Goal: Download file/media

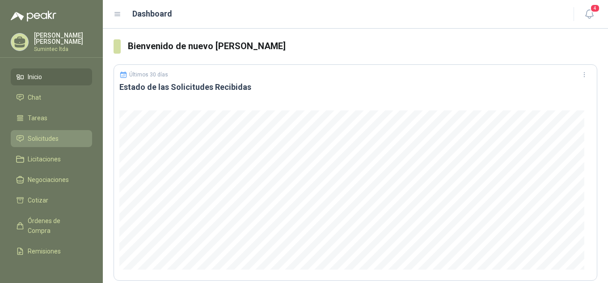
click at [37, 137] on span "Solicitudes" at bounding box center [43, 139] width 31 height 10
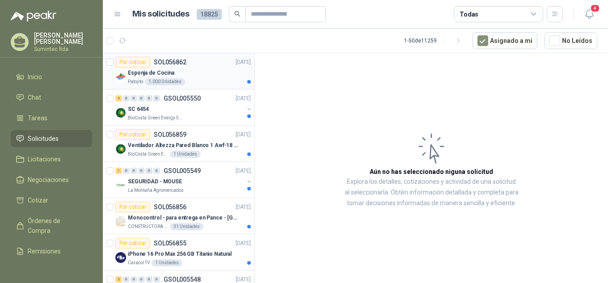
click at [150, 77] on div "Esponja de Cocina" at bounding box center [189, 72] width 123 height 11
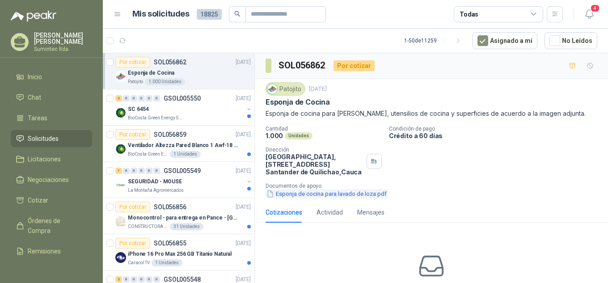
click at [316, 194] on button "Esponja de cocina para lavado de loza.pdf" at bounding box center [326, 193] width 122 height 9
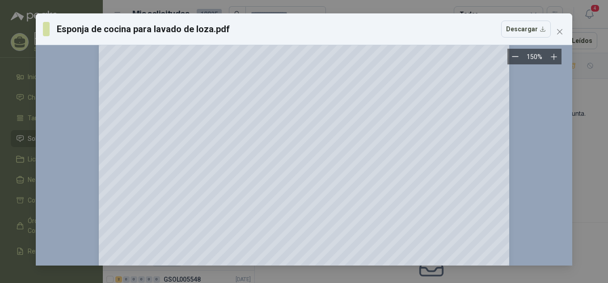
scroll to position [50, 0]
click at [586, 219] on div "Esponja de cocina para [PERSON_NAME].pdf Descargar 150 %" at bounding box center [304, 141] width 608 height 283
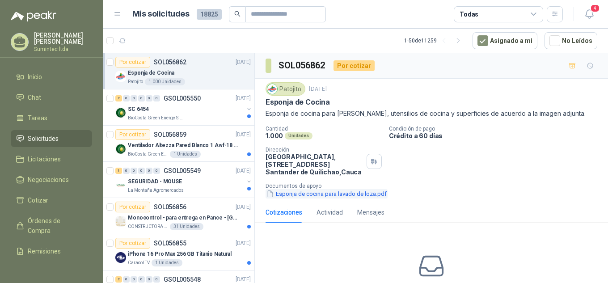
click at [330, 196] on button "Esponja de cocina para lavado de loza.pdf" at bounding box center [326, 193] width 122 height 9
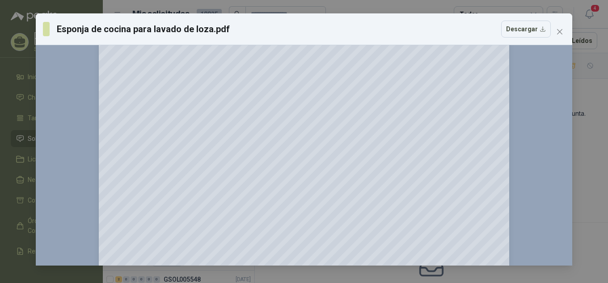
click at [529, 43] on div "Esponja de cocina para [PERSON_NAME].pdf Descargar" at bounding box center [304, 29] width 536 height 32
click at [528, 31] on button "Descargar" at bounding box center [526, 29] width 50 height 17
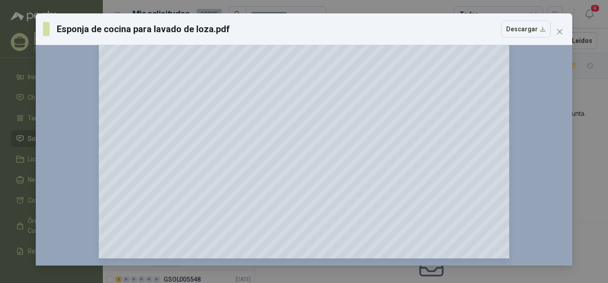
scroll to position [0, 0]
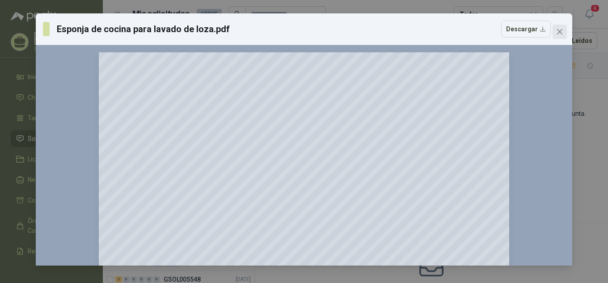
click at [564, 33] on span "Close" at bounding box center [559, 31] width 14 height 7
